Goal: Task Accomplishment & Management: Manage account settings

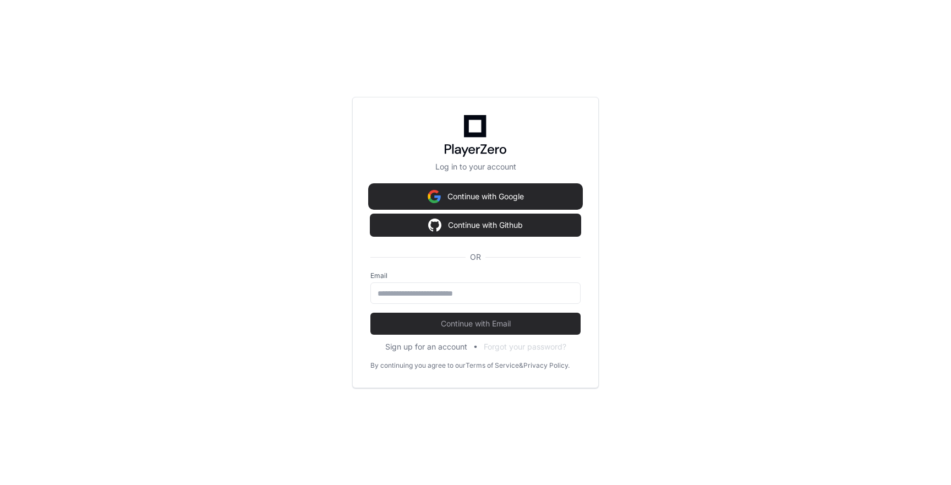
click at [479, 193] on button "Continue with Google" at bounding box center [476, 197] width 210 height 22
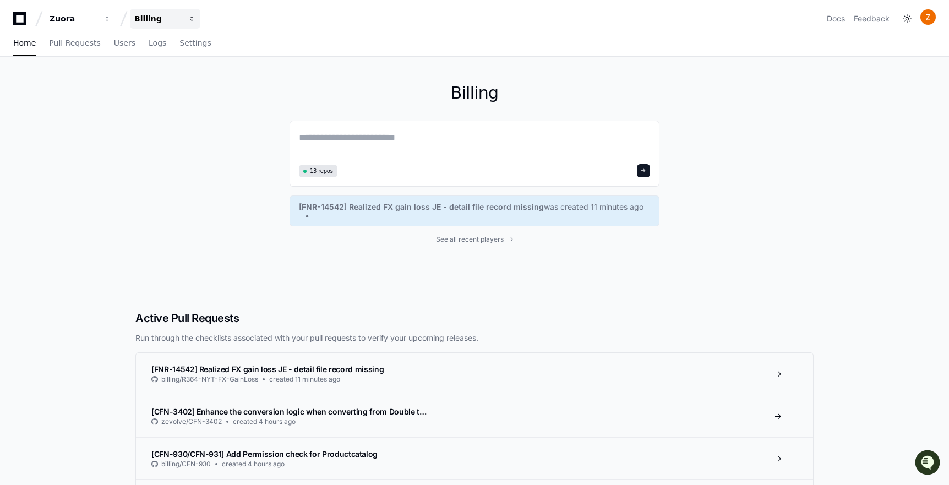
click at [192, 14] on button "Billing" at bounding box center [165, 19] width 70 height 20
click at [163, 102] on span "Zding" at bounding box center [164, 102] width 24 height 13
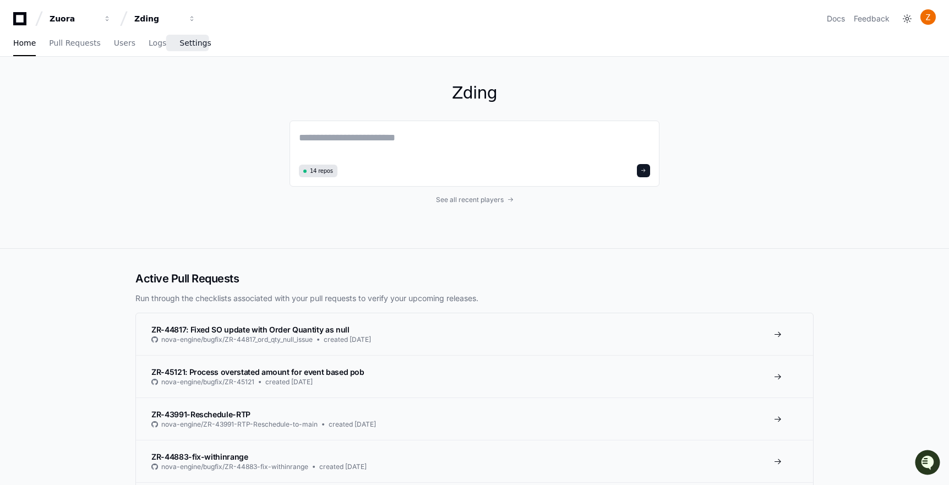
click at [188, 48] on link "Settings" at bounding box center [194, 43] width 31 height 25
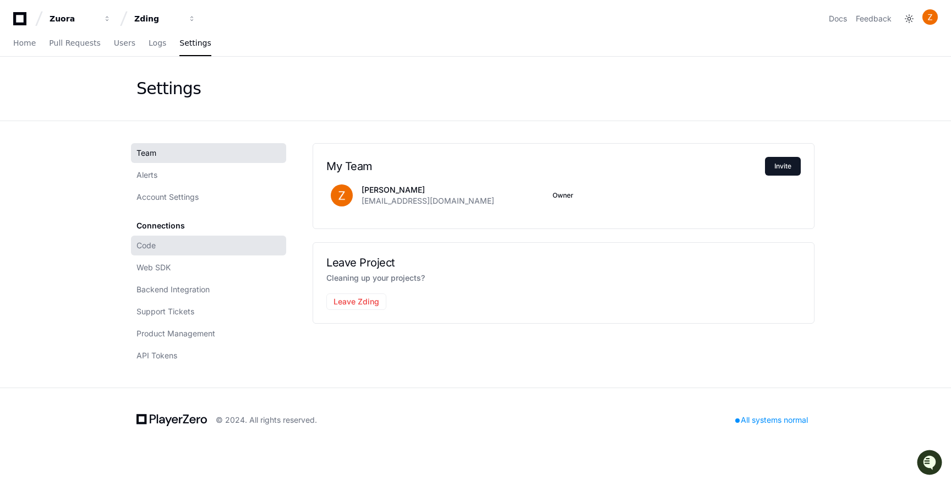
click at [186, 249] on link "Code" at bounding box center [208, 246] width 155 height 20
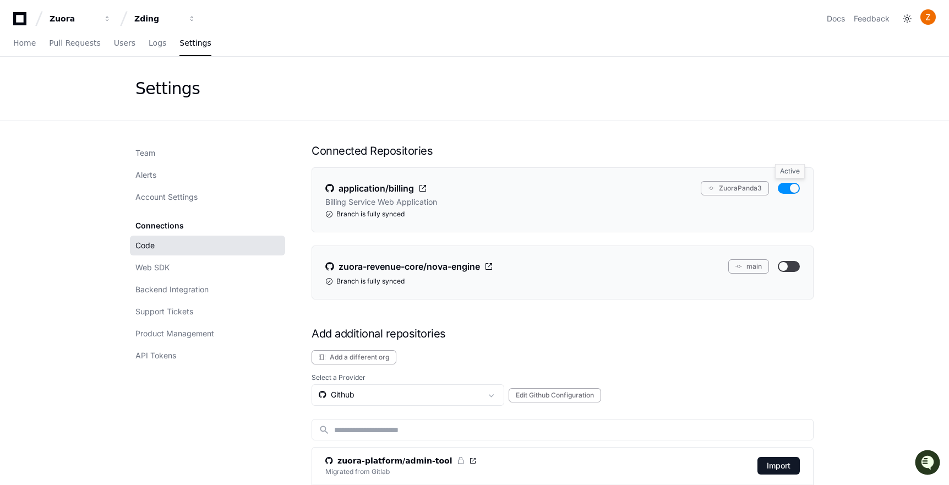
click at [787, 187] on button "button" at bounding box center [789, 188] width 22 height 11
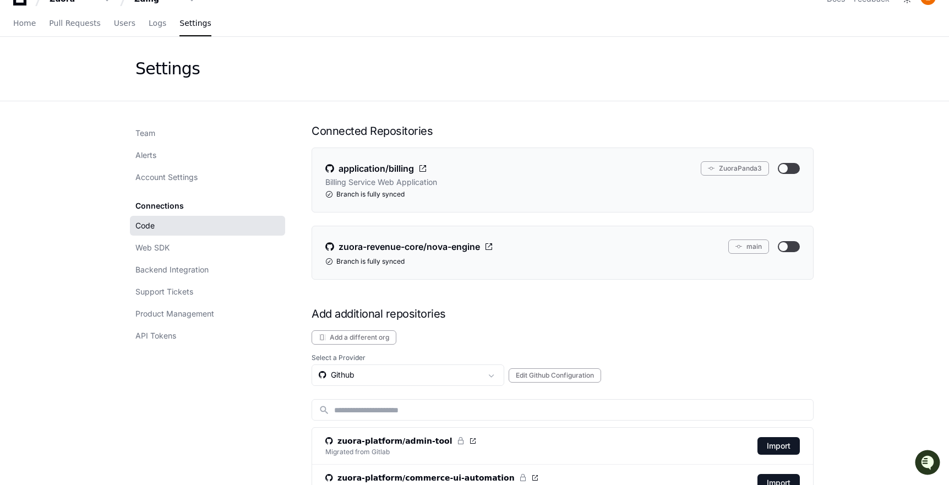
scroll to position [127, 0]
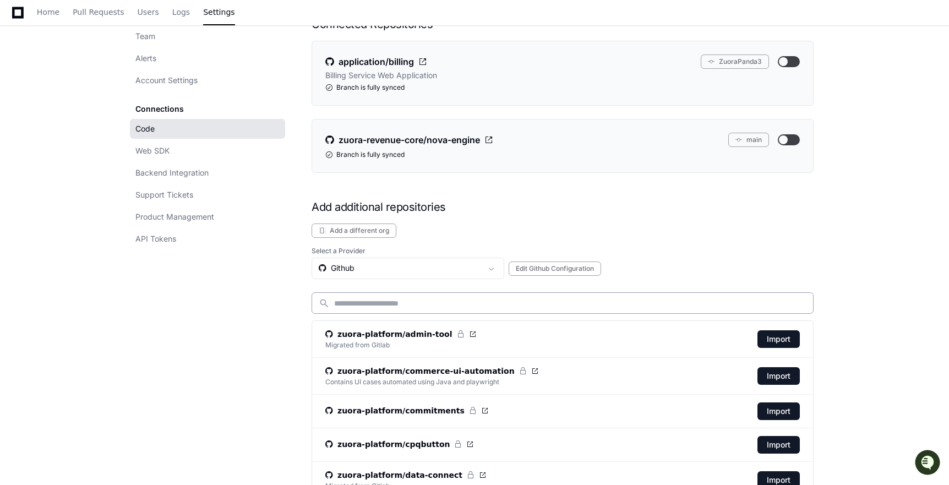
click at [409, 304] on input at bounding box center [570, 303] width 472 height 11
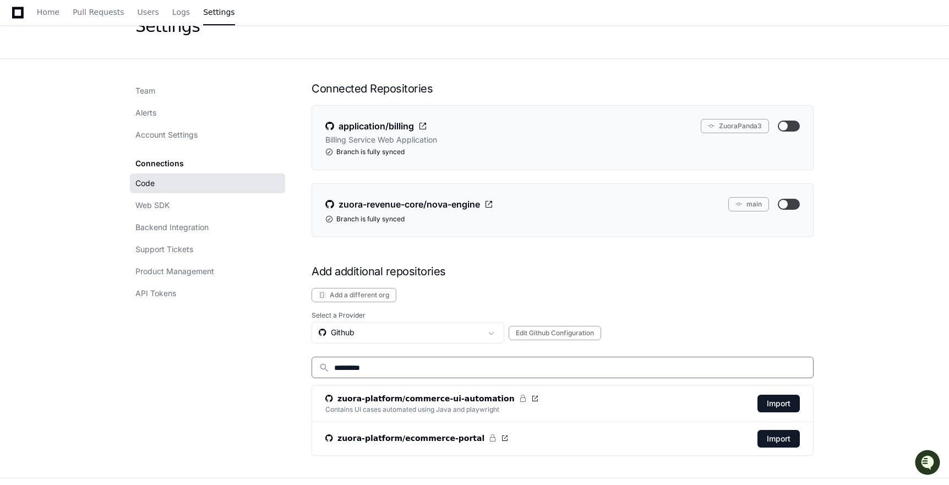
scroll to position [52, 0]
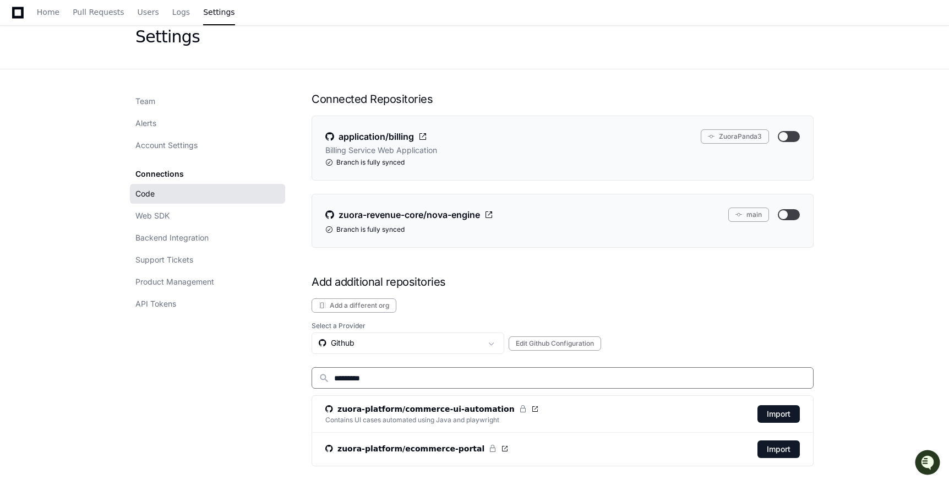
type input "*********"
click at [371, 303] on button "Add a different org" at bounding box center [354, 305] width 85 height 14
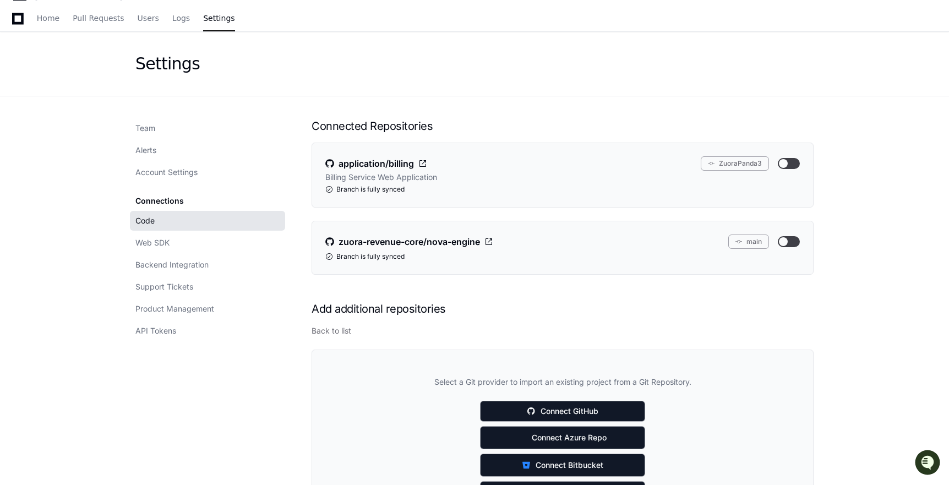
scroll to position [18, 0]
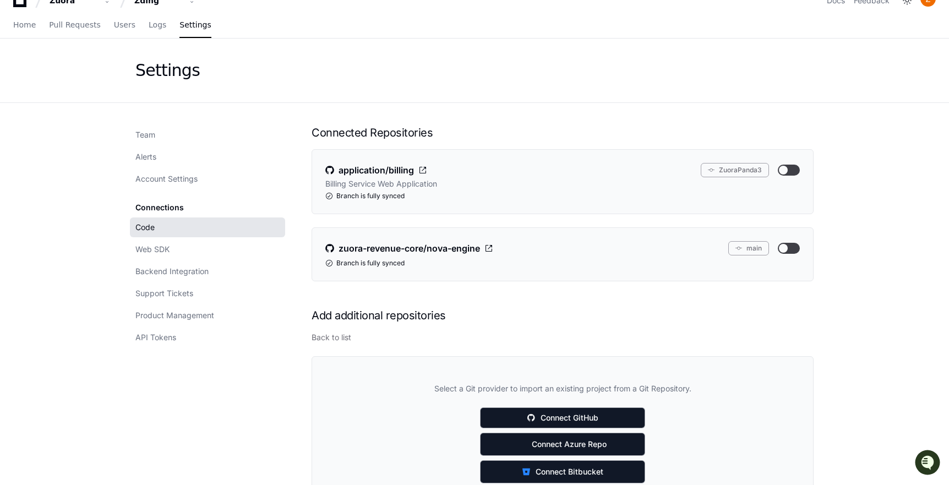
click at [342, 342] on app-git-repo-connect "Back to list Select a Git provider to import an existing project from a Git Rep…" at bounding box center [563, 435] width 502 height 206
click at [341, 339] on button "Back to list" at bounding box center [332, 337] width 40 height 11
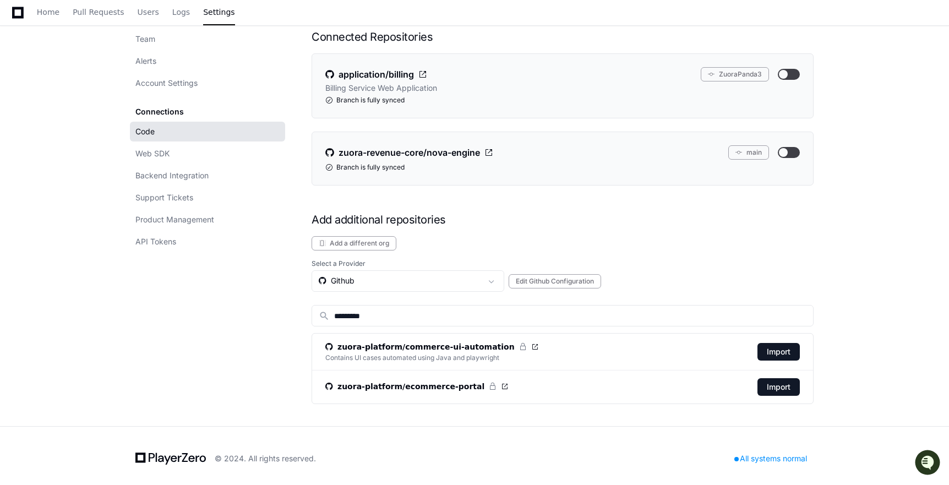
scroll to position [119, 0]
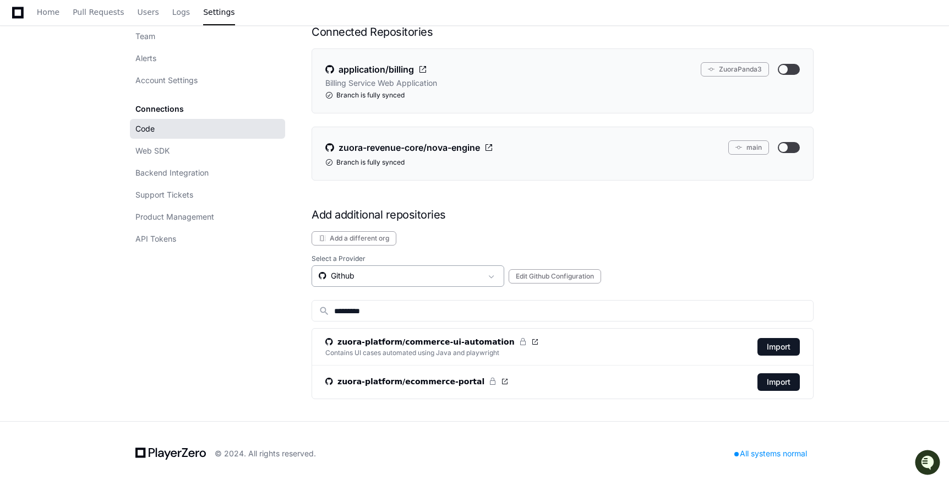
click at [449, 276] on div "Github" at bounding box center [400, 275] width 163 height 11
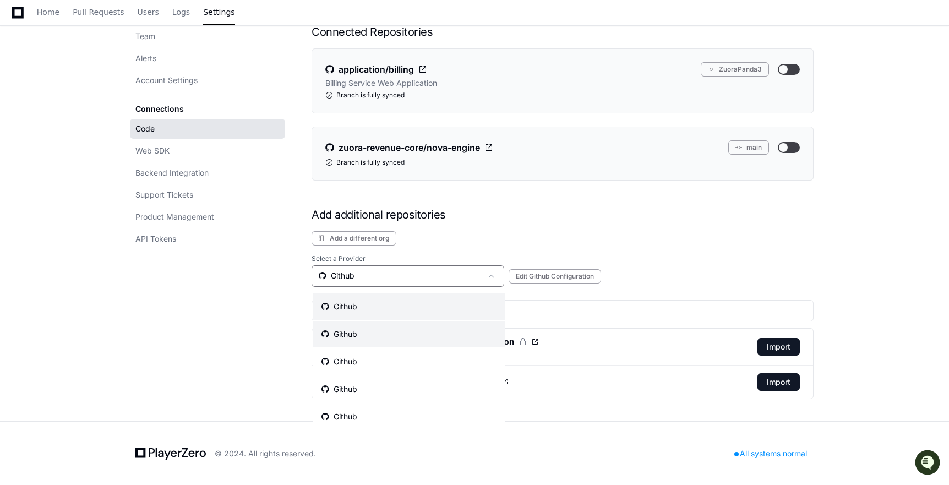
click at [433, 326] on mat-option "Github" at bounding box center [409, 334] width 193 height 26
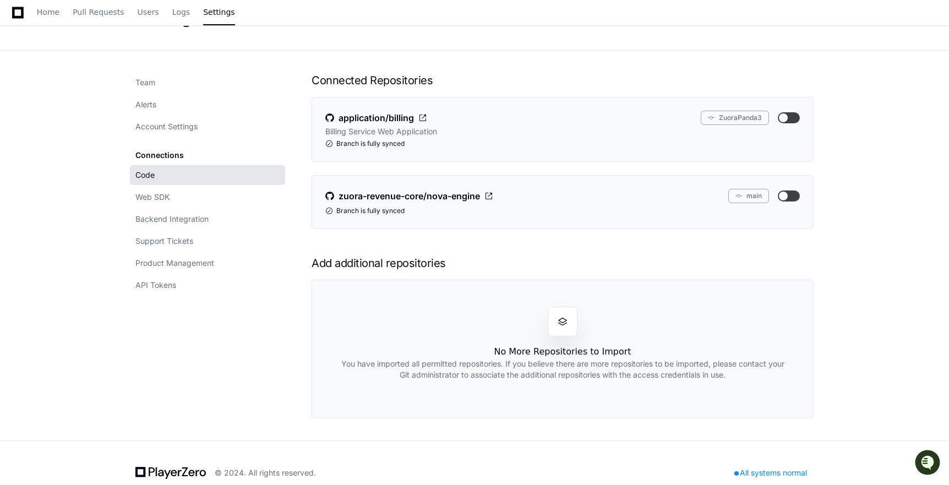
scroll to position [90, 0]
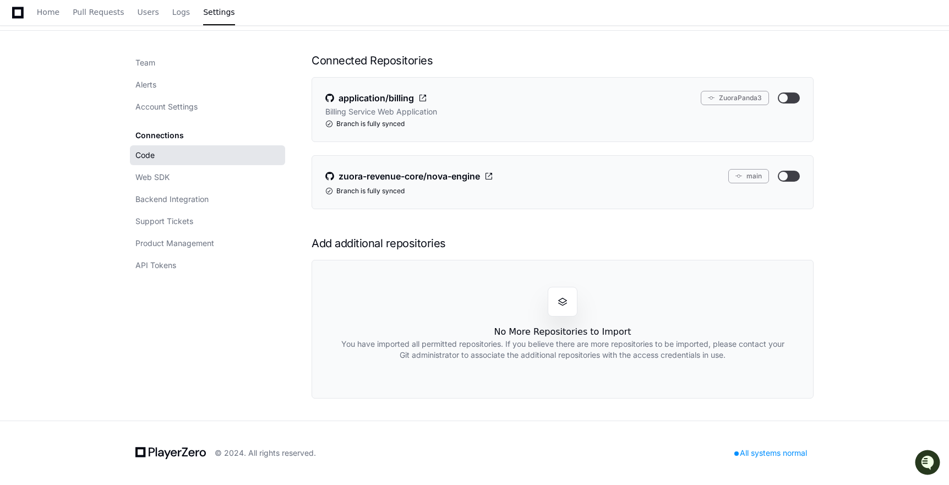
click at [556, 306] on div at bounding box center [563, 302] width 30 height 30
click at [505, 344] on h2 "You have imported all permitted repositories. If you believe there are more rep…" at bounding box center [563, 350] width 448 height 22
click at [390, 234] on div "Connected Repositories application/billing ZuoraPanda3 Billing Service Web Appl…" at bounding box center [563, 226] width 502 height 346
